Goal: Information Seeking & Learning: Check status

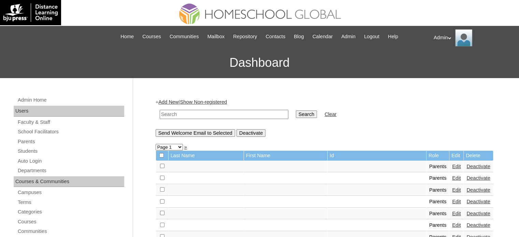
drag, startPoint x: 0, startPoint y: 0, endPoint x: 189, endPoint y: 112, distance: 219.8
click at [189, 112] on input "text" at bounding box center [224, 114] width 129 height 9
type input "Russell Kyler"
click at [296, 113] on input "Search" at bounding box center [306, 115] width 21 height 8
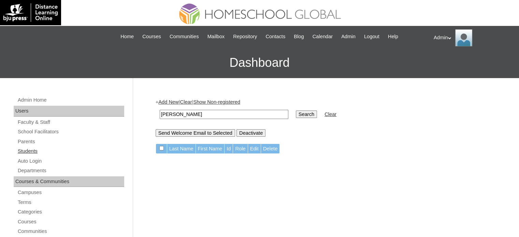
click at [31, 151] on link "Students" at bounding box center [70, 151] width 107 height 9
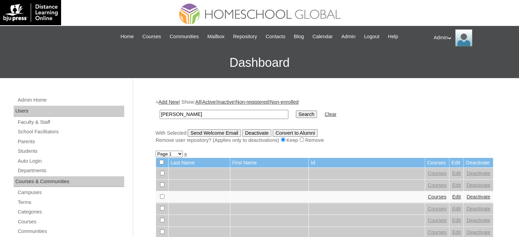
type input "[PERSON_NAME]"
click at [296, 111] on input "Search" at bounding box center [306, 115] width 21 height 8
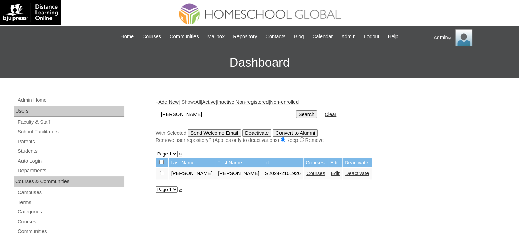
click at [306, 174] on link "Courses" at bounding box center [315, 173] width 19 height 5
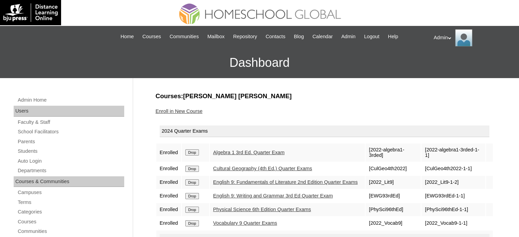
click at [255, 152] on link "Algebra 1 3rd Ed. Quarter Exam" at bounding box center [248, 152] width 71 height 5
click at [231, 150] on link "Algebra 1 3rd Ed. Quarter Exam" at bounding box center [248, 152] width 71 height 5
click at [255, 180] on link "English 9: Fundamentals of Literature 2nd Edition Quarter Exams" at bounding box center [285, 181] width 145 height 5
click at [256, 212] on link "Physical Science 6th Edition Quarter Exams" at bounding box center [262, 209] width 98 height 5
click at [255, 169] on link "Cultural Geography (4th Ed.) Quarter Exams" at bounding box center [262, 168] width 99 height 5
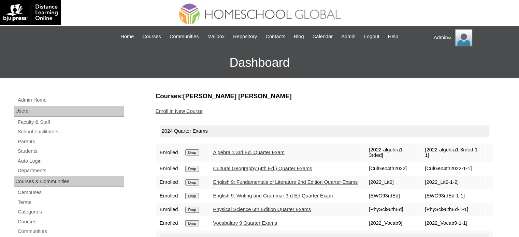
scroll to position [34, 0]
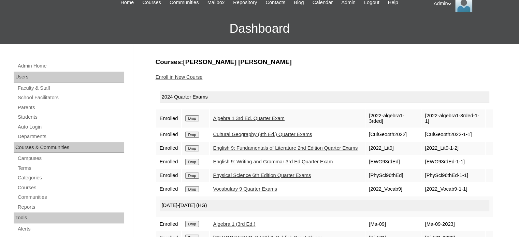
click at [248, 163] on link "English 9: Writing and Grammar 3rd Ed Quarter Exam" at bounding box center [273, 161] width 120 height 5
click at [238, 192] on link "Vocabulary 9 Quarter Exams" at bounding box center [245, 188] width 64 height 5
